Goal: Task Accomplishment & Management: Use online tool/utility

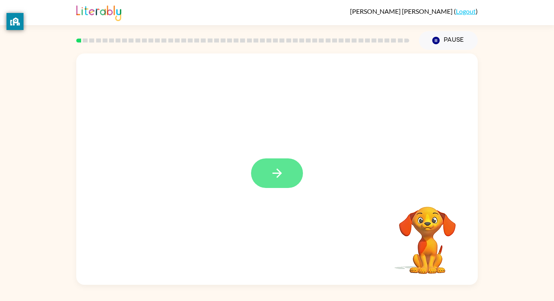
click at [282, 173] on icon "button" at bounding box center [277, 173] width 14 height 14
click at [279, 182] on div at bounding box center [276, 168] width 401 height 231
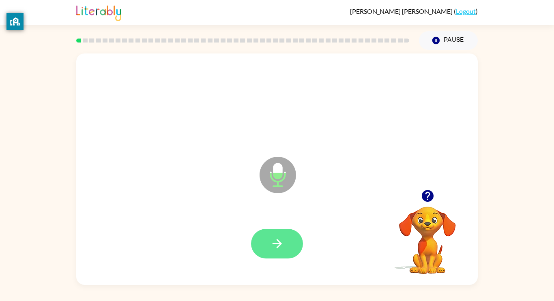
click at [267, 237] on button "button" at bounding box center [277, 244] width 52 height 30
click at [276, 252] on button "button" at bounding box center [277, 244] width 52 height 30
click at [271, 250] on icon "button" at bounding box center [277, 244] width 14 height 14
click at [284, 242] on icon "button" at bounding box center [277, 244] width 14 height 14
click at [268, 252] on button "button" at bounding box center [277, 244] width 52 height 30
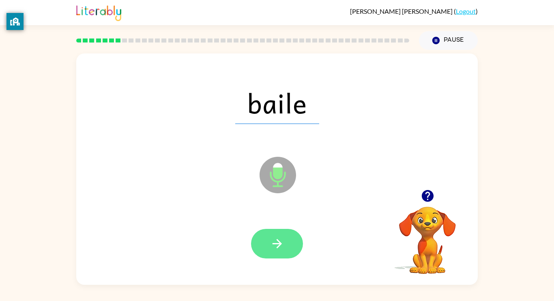
click at [272, 245] on icon "button" at bounding box center [277, 244] width 14 height 14
click at [273, 247] on icon "button" at bounding box center [277, 244] width 14 height 14
click at [272, 238] on icon "button" at bounding box center [277, 244] width 14 height 14
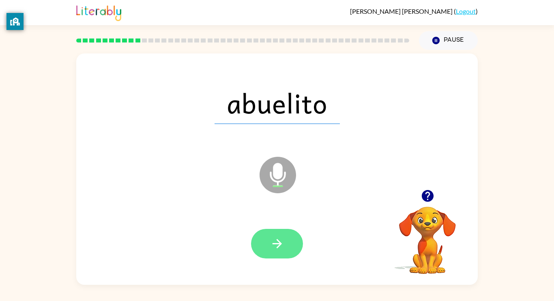
click at [288, 257] on button "button" at bounding box center [277, 244] width 52 height 30
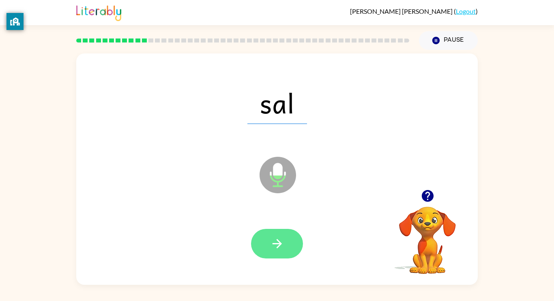
click at [282, 248] on icon "button" at bounding box center [277, 244] width 14 height 14
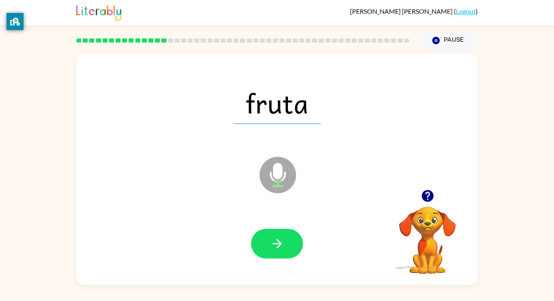
click at [438, 263] on video "Your browser must support playing .mp4 files to use Literably. Please try using…" at bounding box center [427, 234] width 81 height 81
click at [274, 245] on icon "button" at bounding box center [277, 244] width 14 height 14
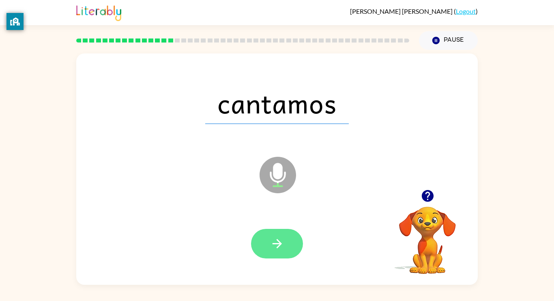
click at [271, 240] on icon "button" at bounding box center [277, 244] width 14 height 14
click at [282, 244] on icon "button" at bounding box center [277, 244] width 14 height 14
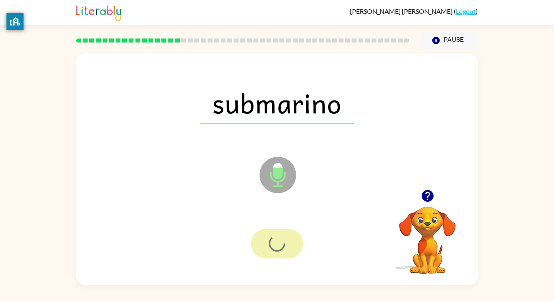
click at [275, 237] on div at bounding box center [277, 244] width 52 height 30
click at [275, 244] on div at bounding box center [277, 244] width 52 height 30
click at [278, 249] on div at bounding box center [277, 244] width 52 height 30
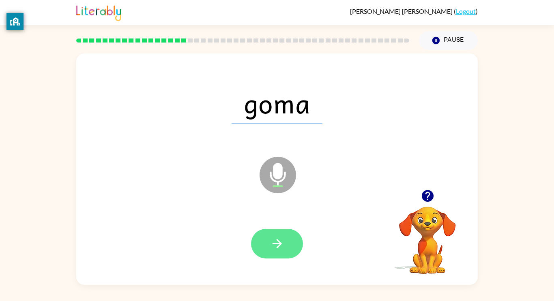
click at [280, 246] on icon "button" at bounding box center [277, 244] width 14 height 14
click at [270, 237] on icon "button" at bounding box center [277, 244] width 14 height 14
click at [269, 257] on button "button" at bounding box center [277, 244] width 52 height 30
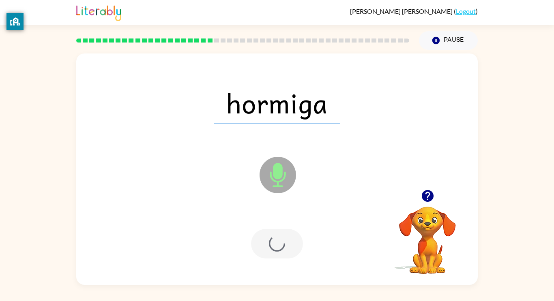
click at [271, 250] on div at bounding box center [277, 244] width 52 height 30
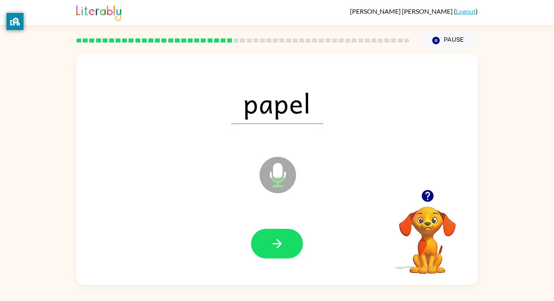
click at [407, 49] on div at bounding box center [242, 40] width 342 height 28
click at [409, 60] on div "papel Microphone The Microphone is here when it is your turn to talk" at bounding box center [276, 168] width 401 height 231
click at [338, 128] on div "papel" at bounding box center [276, 103] width 385 height 66
click at [315, 138] on div "papel Microphone The Microphone is here when it is your turn to talk" at bounding box center [276, 168] width 401 height 231
click at [363, 115] on div "papel" at bounding box center [276, 103] width 385 height 66
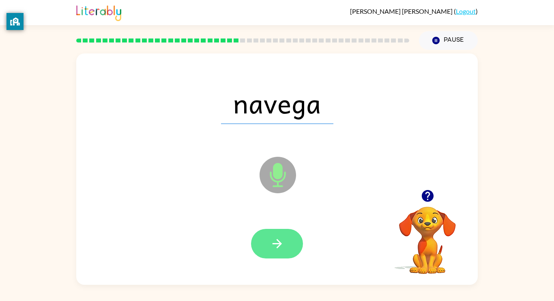
click at [292, 246] on button "button" at bounding box center [277, 244] width 52 height 30
click at [289, 249] on button "button" at bounding box center [277, 244] width 52 height 30
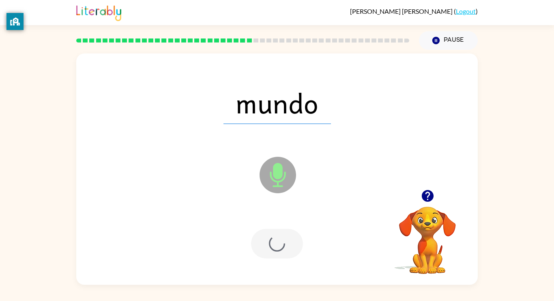
click at [291, 235] on div at bounding box center [277, 244] width 52 height 30
click at [293, 255] on div at bounding box center [277, 244] width 52 height 30
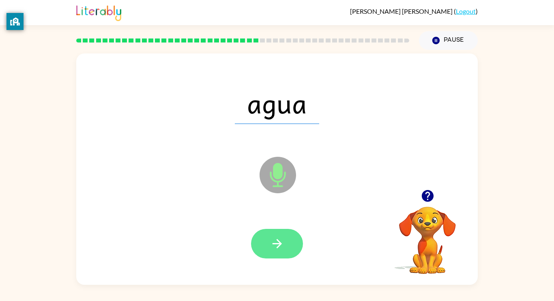
click at [278, 248] on icon "button" at bounding box center [277, 244] width 14 height 14
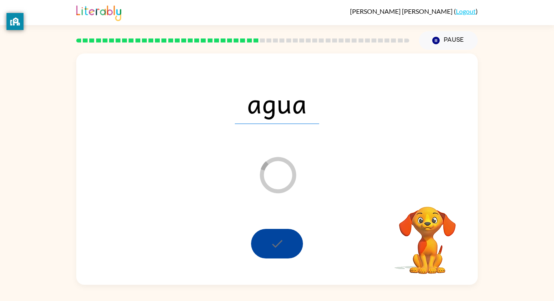
click at [270, 253] on div at bounding box center [277, 244] width 52 height 30
click at [275, 254] on div at bounding box center [277, 244] width 52 height 30
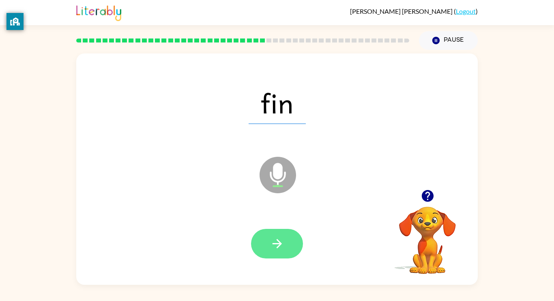
click at [278, 235] on button "button" at bounding box center [277, 244] width 52 height 30
click at [273, 231] on button "button" at bounding box center [277, 244] width 52 height 30
click at [291, 250] on button "button" at bounding box center [277, 244] width 52 height 30
click at [282, 236] on button "button" at bounding box center [277, 244] width 52 height 30
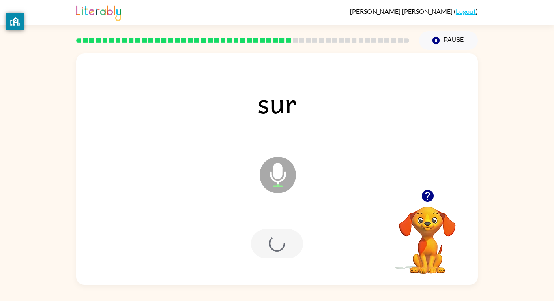
click at [280, 246] on div at bounding box center [277, 244] width 52 height 30
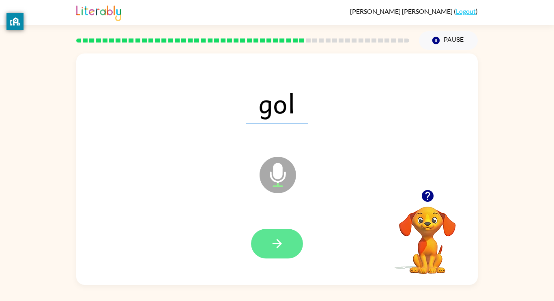
click at [267, 245] on button "button" at bounding box center [277, 244] width 52 height 30
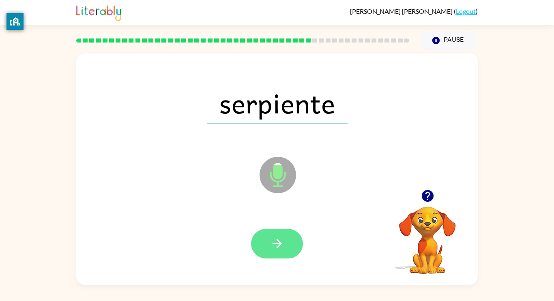
click at [276, 247] on icon "button" at bounding box center [277, 244] width 14 height 14
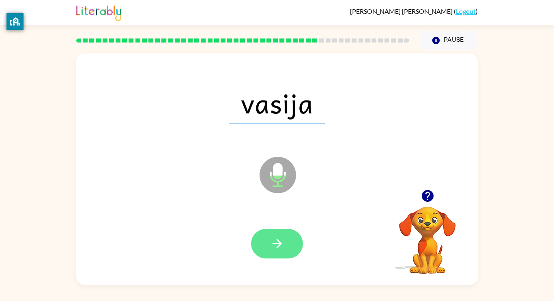
click at [287, 243] on button "button" at bounding box center [277, 244] width 52 height 30
click at [276, 230] on button "button" at bounding box center [277, 244] width 52 height 30
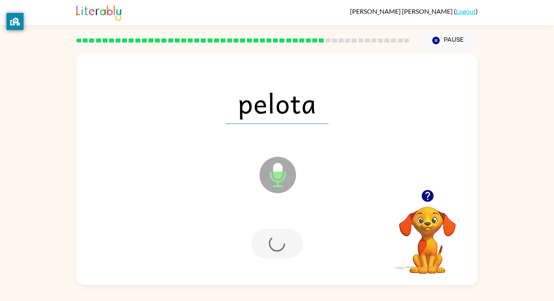
click at [284, 236] on div at bounding box center [277, 244] width 52 height 30
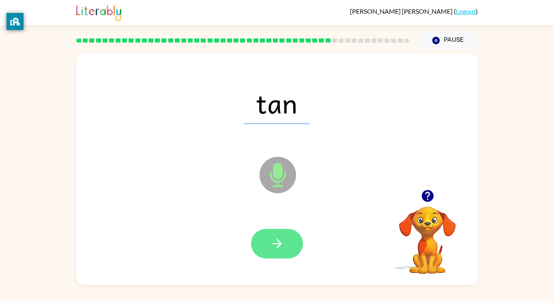
click at [282, 234] on button "button" at bounding box center [277, 244] width 52 height 30
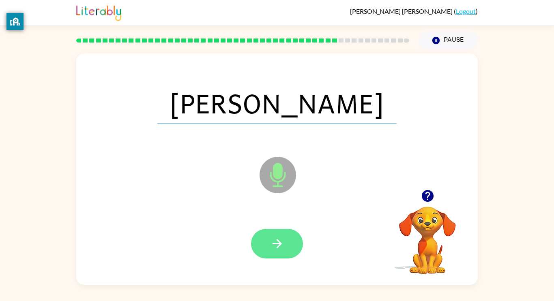
click at [273, 235] on button "button" at bounding box center [277, 244] width 52 height 30
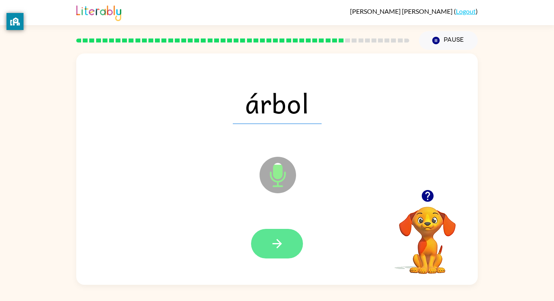
click at [276, 247] on icon "button" at bounding box center [276, 243] width 9 height 9
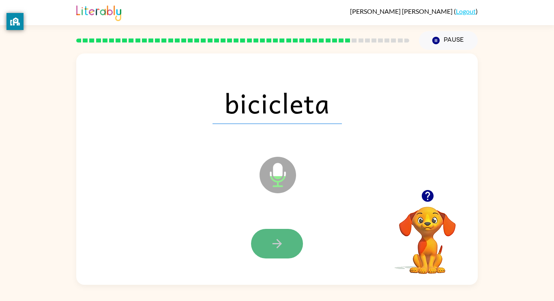
click at [275, 239] on icon "button" at bounding box center [277, 244] width 14 height 14
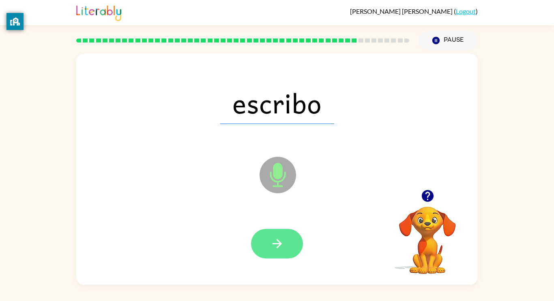
click at [281, 237] on icon "button" at bounding box center [277, 244] width 14 height 14
click at [278, 246] on div at bounding box center [277, 244] width 52 height 30
click at [271, 253] on button "button" at bounding box center [277, 244] width 52 height 30
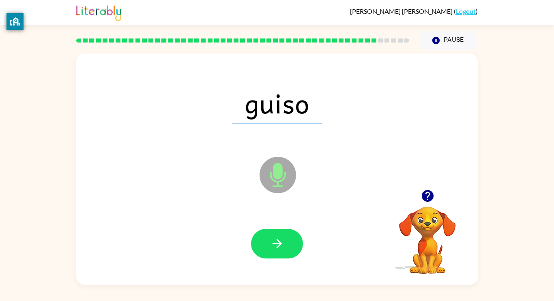
click at [301, 111] on span "guiso" at bounding box center [277, 103] width 90 height 42
click at [267, 231] on button "button" at bounding box center [277, 244] width 52 height 30
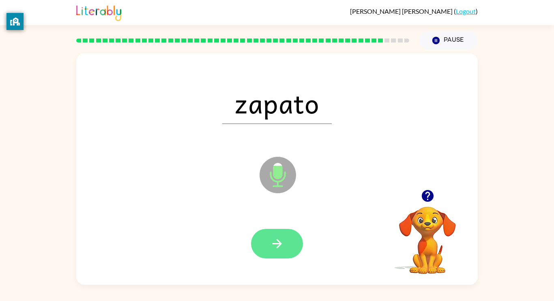
click at [261, 250] on button "button" at bounding box center [277, 244] width 52 height 30
click at [281, 245] on icon "button" at bounding box center [277, 244] width 14 height 14
click at [284, 247] on button "button" at bounding box center [277, 244] width 52 height 30
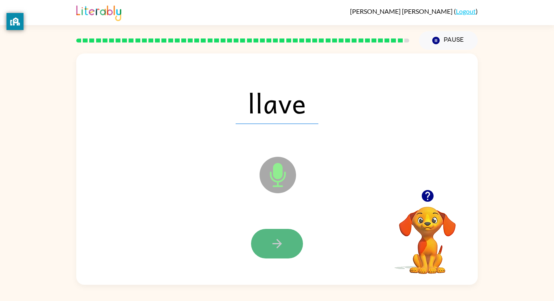
click at [269, 233] on button "button" at bounding box center [277, 244] width 52 height 30
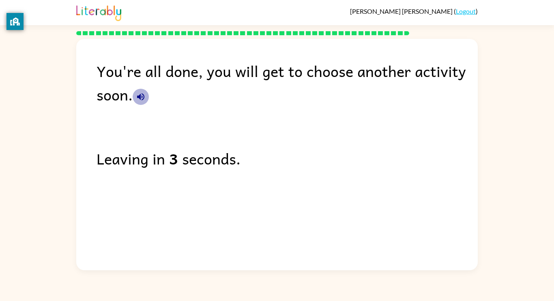
click at [139, 103] on button "button" at bounding box center [141, 97] width 16 height 16
